Goal: Information Seeking & Learning: Understand process/instructions

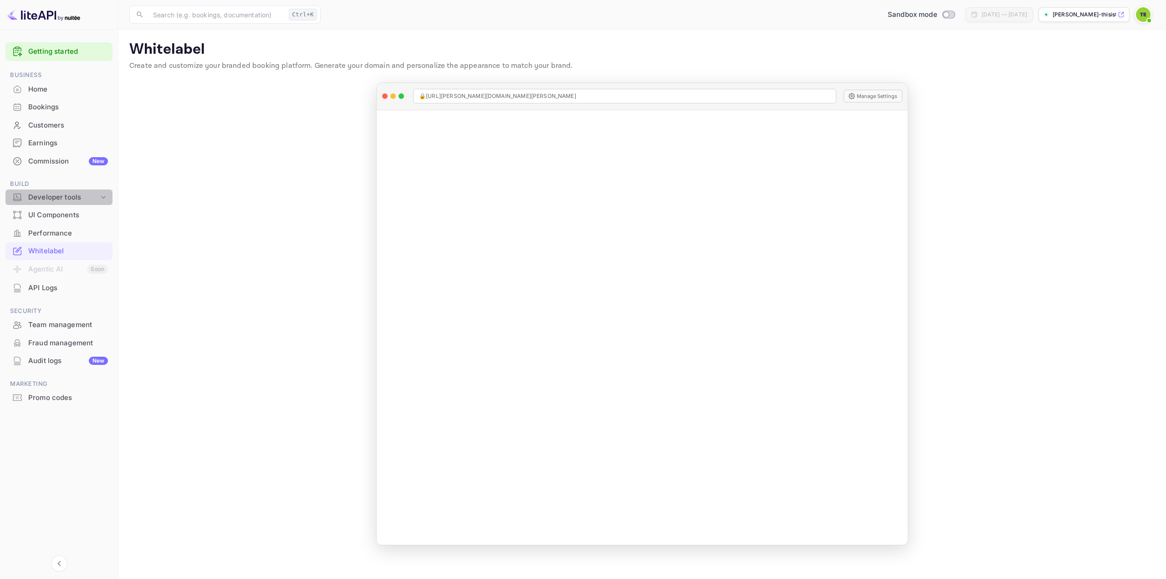
click at [78, 201] on div "Developer tools" at bounding box center [63, 197] width 71 height 10
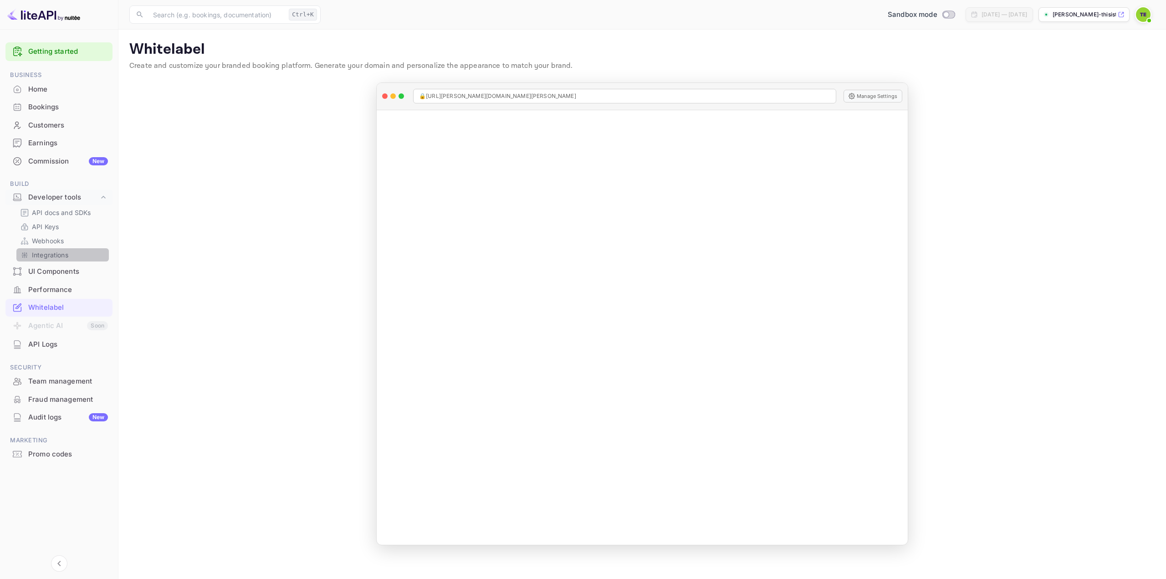
click at [36, 253] on p "Integrations" at bounding box center [50, 255] width 36 height 10
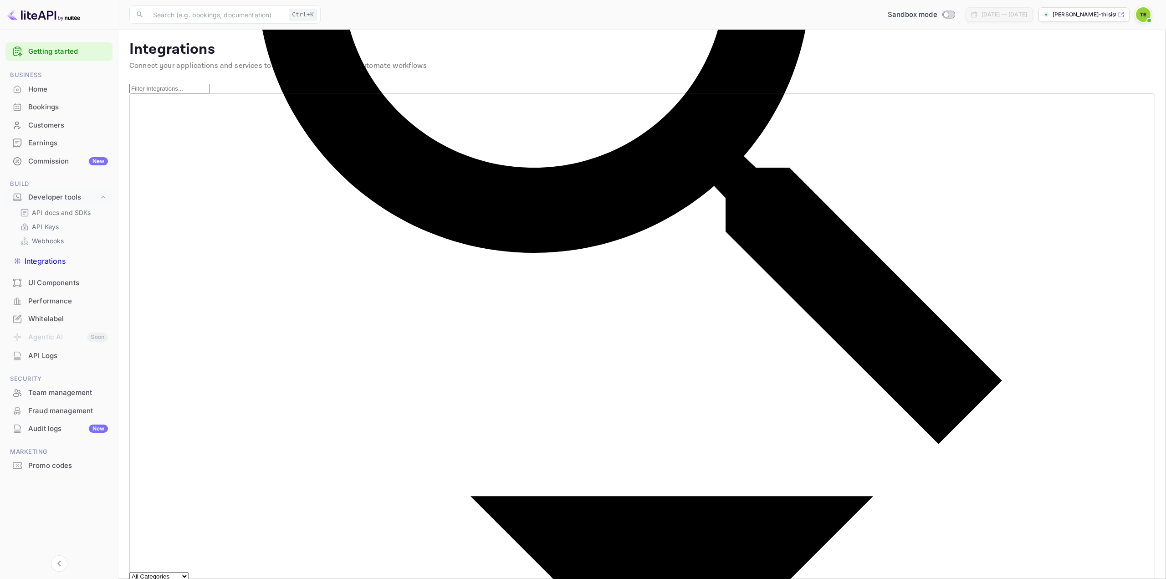
click at [73, 278] on div "UI Components" at bounding box center [68, 283] width 80 height 10
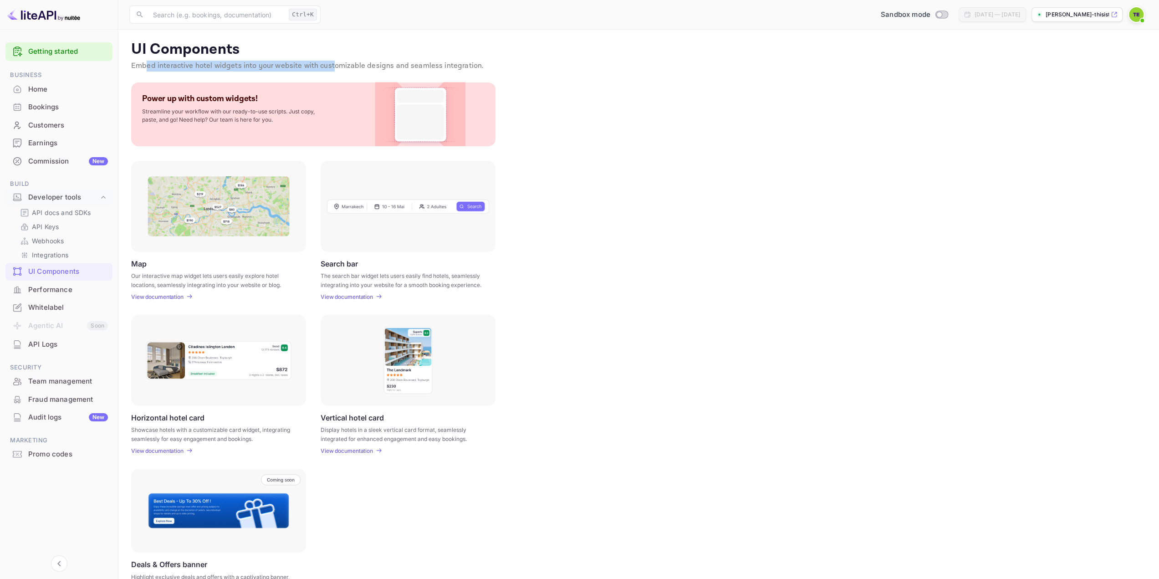
drag, startPoint x: 281, startPoint y: 63, endPoint x: 331, endPoint y: 61, distance: 50.1
click at [331, 61] on p "Embed interactive hotel widgets into your website with customizable designs and…" at bounding box center [638, 66] width 1015 height 11
click at [32, 92] on div "Home" at bounding box center [68, 89] width 80 height 10
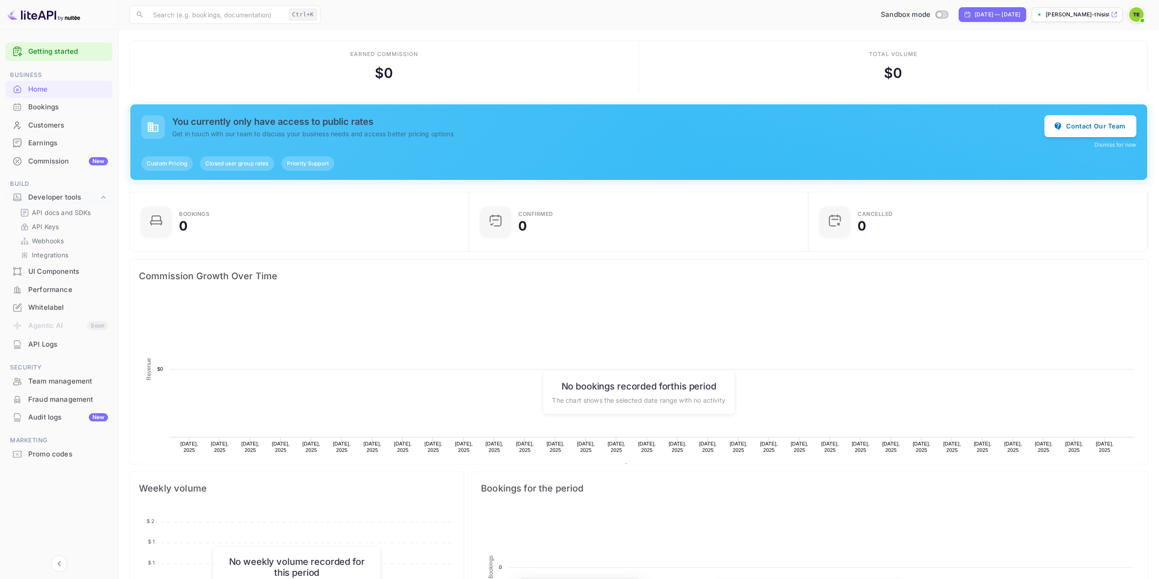
scroll to position [141, 327]
click at [70, 215] on p "API docs and SDKs" at bounding box center [61, 213] width 59 height 10
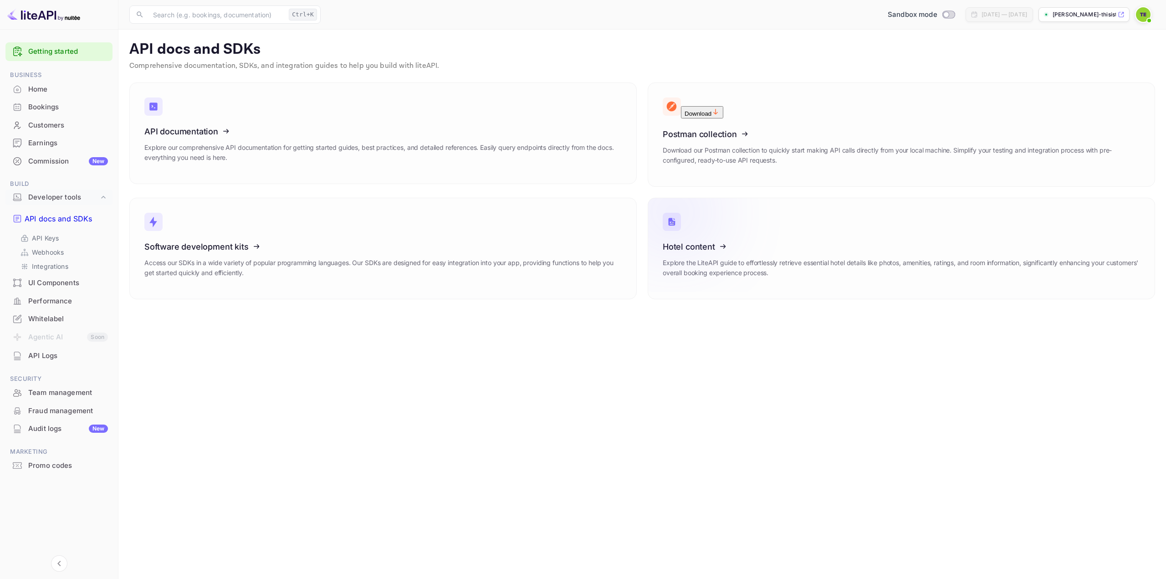
click at [677, 261] on icon at bounding box center [719, 245] width 142 height 94
click at [58, 233] on p "API Keys" at bounding box center [45, 238] width 27 height 10
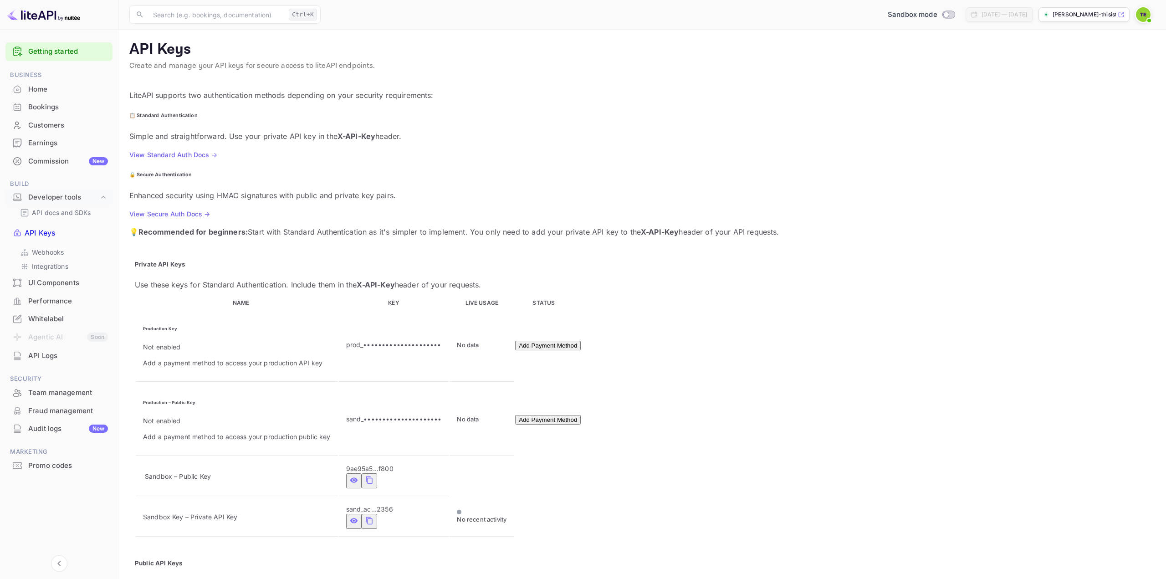
click at [53, 310] on div "Whitelabel" at bounding box center [58, 319] width 107 height 18
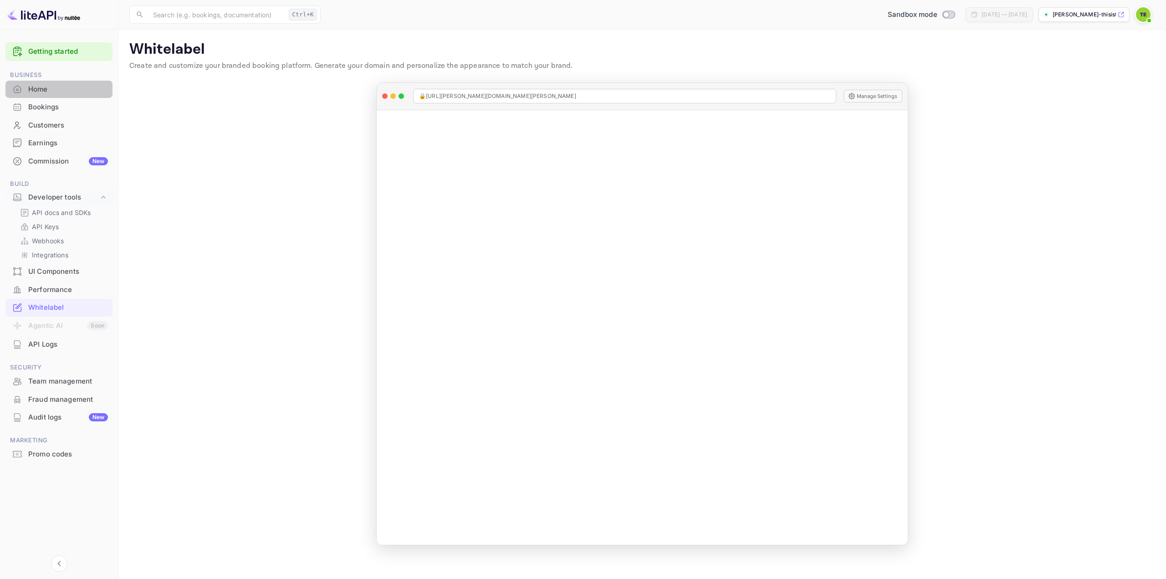
click at [58, 87] on div "Home" at bounding box center [68, 89] width 80 height 10
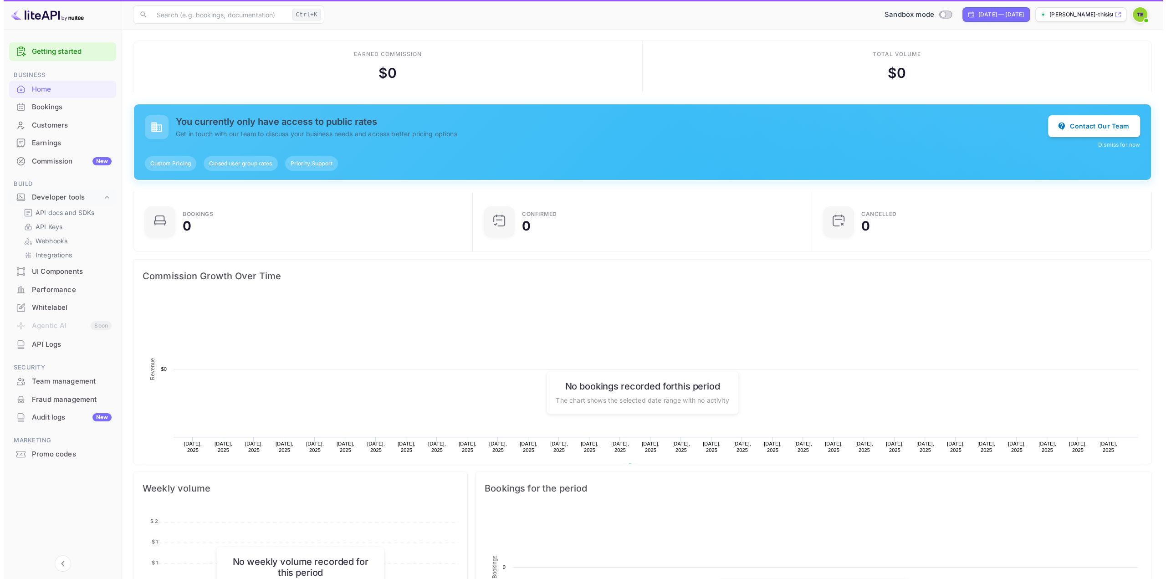
scroll to position [141, 327]
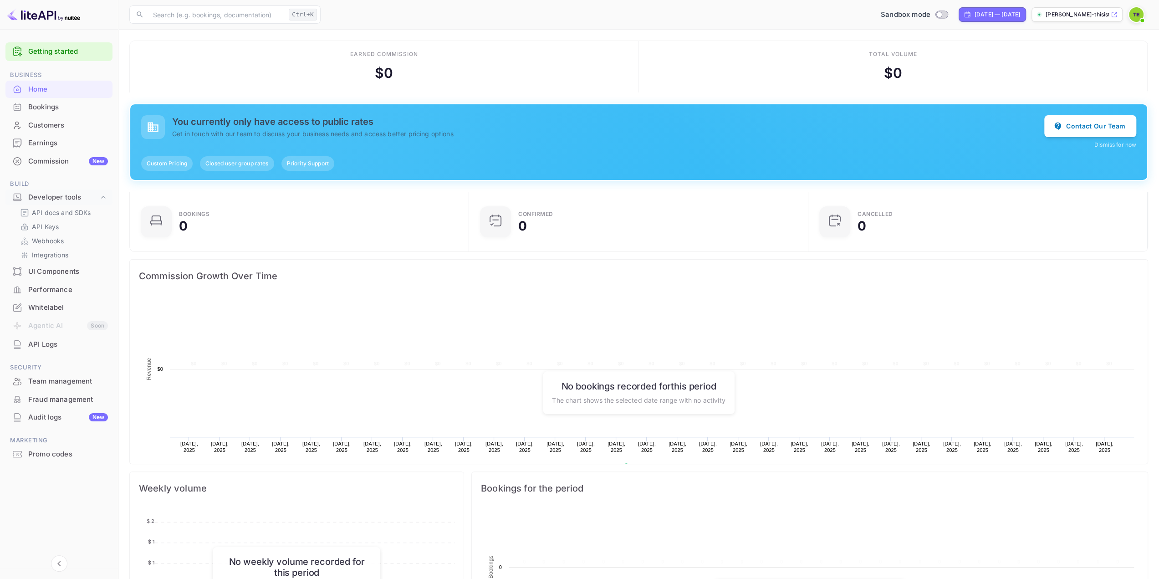
click at [65, 54] on link "Getting started" at bounding box center [68, 51] width 80 height 10
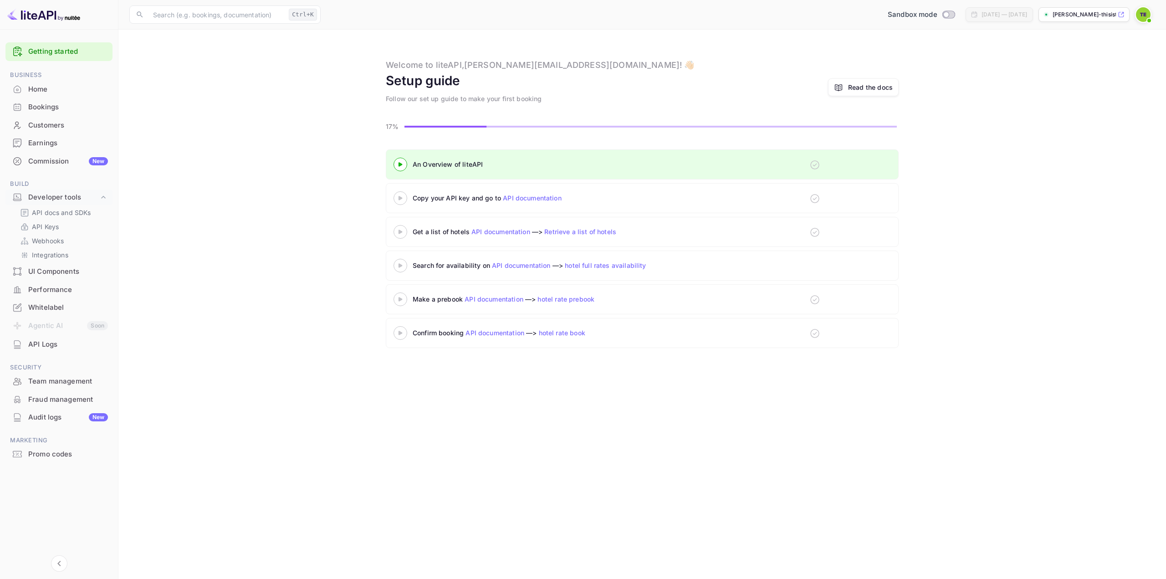
click at [399, 163] on 3 at bounding box center [401, 164] width 4 height 4
